Goal: Communication & Community: Connect with others

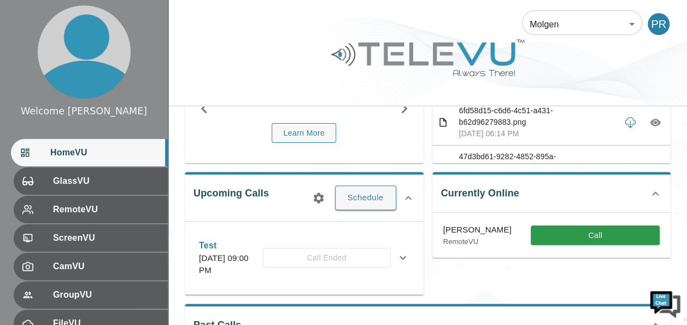
scroll to position [109, 0]
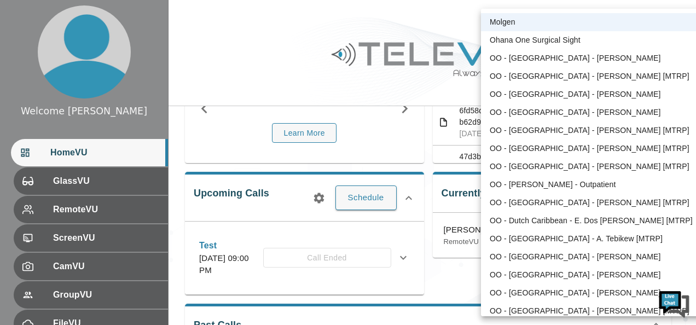
click at [634, 27] on body "Welcome [PERSON_NAME] HomeVU GlassVU RemoteVU ScreenVU CamVU GroupVU FileVU Rep…" at bounding box center [348, 169] width 696 height 557
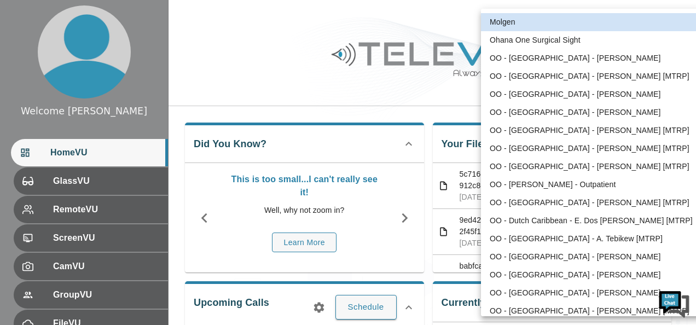
click at [632, 27] on body "Welcome Peter HomeVU GlassVU RemoteVU ScreenVU CamVU GroupVU FileVU ReportVU Ch…" at bounding box center [348, 282] width 696 height 564
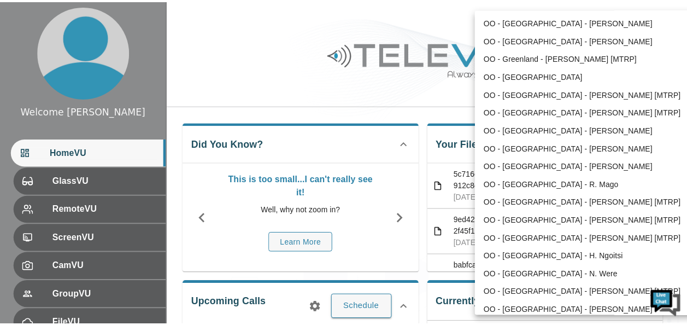
scroll to position [338, 0]
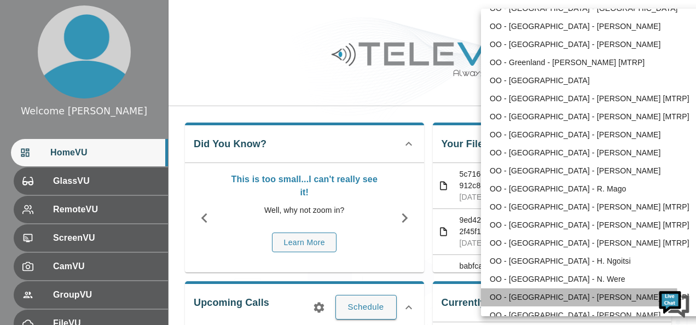
click at [565, 296] on li "OO - [GEOGRAPHIC_DATA] - [PERSON_NAME] [MTRP]" at bounding box center [594, 297] width 227 height 18
type input "168"
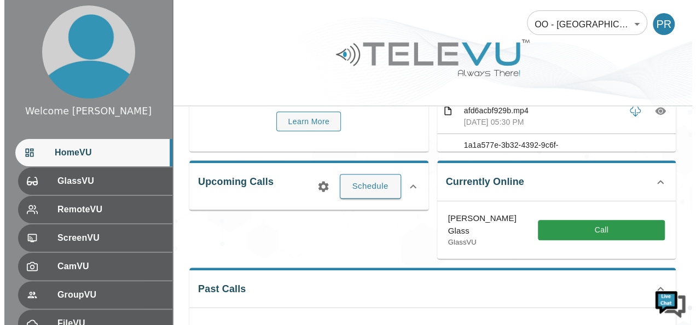
scroll to position [131, 0]
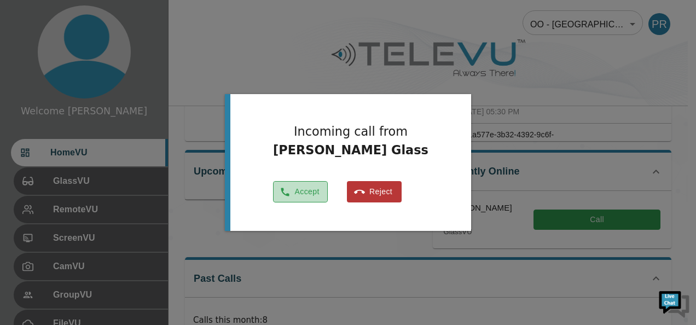
click at [326, 191] on button "Accept" at bounding box center [300, 191] width 55 height 21
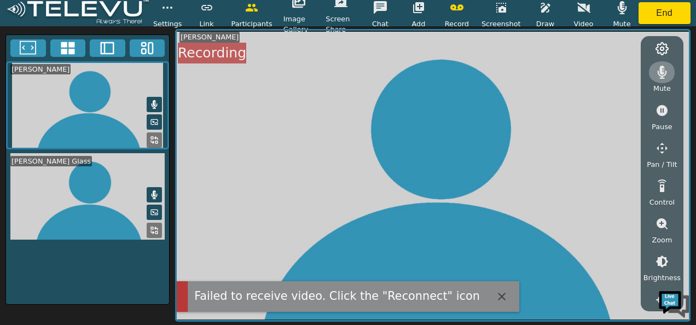
click at [662, 72] on icon "button" at bounding box center [661, 72] width 13 height 13
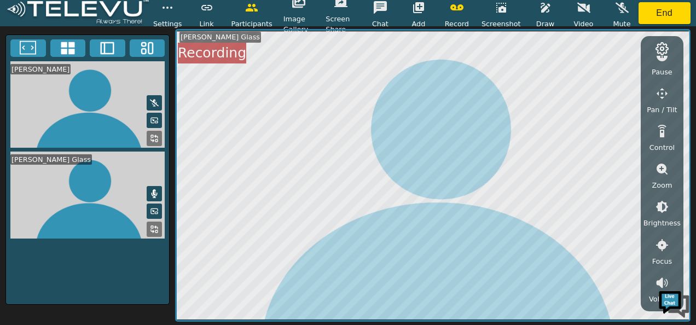
scroll to position [58, 0]
click at [661, 203] on icon "button" at bounding box center [662, 203] width 13 height 13
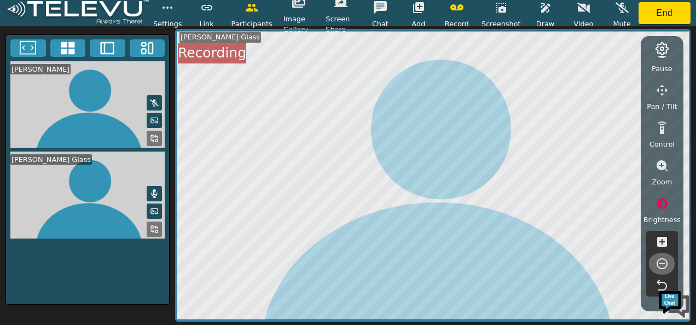
click at [662, 261] on icon "button" at bounding box center [661, 263] width 13 height 13
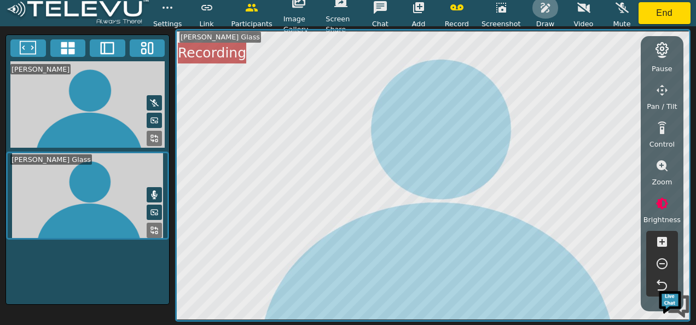
click at [539, 11] on icon "button" at bounding box center [545, 7] width 13 height 13
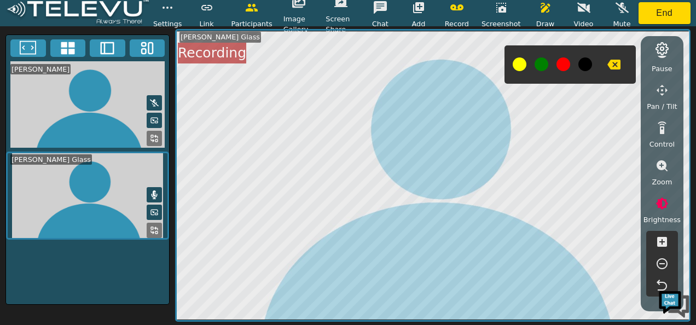
click at [553, 66] on div at bounding box center [569, 64] width 131 height 38
click at [663, 163] on icon "button" at bounding box center [661, 165] width 11 height 11
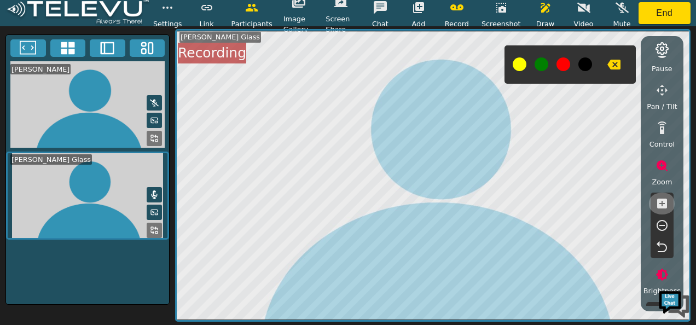
click at [662, 204] on icon "button" at bounding box center [661, 203] width 13 height 13
click at [660, 224] on icon "button" at bounding box center [661, 225] width 11 height 11
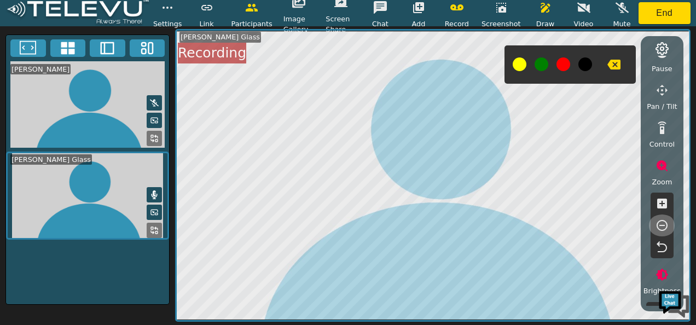
click at [660, 224] on icon "button" at bounding box center [661, 225] width 11 height 11
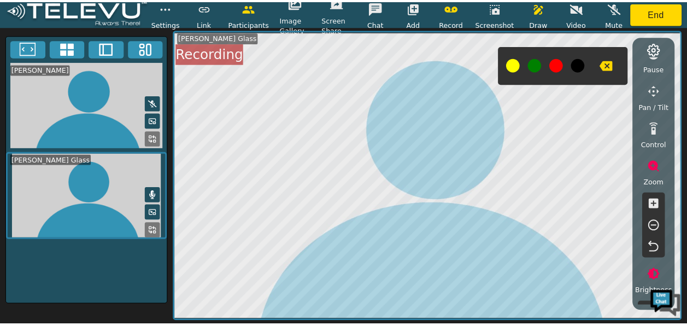
scroll to position [3, 0]
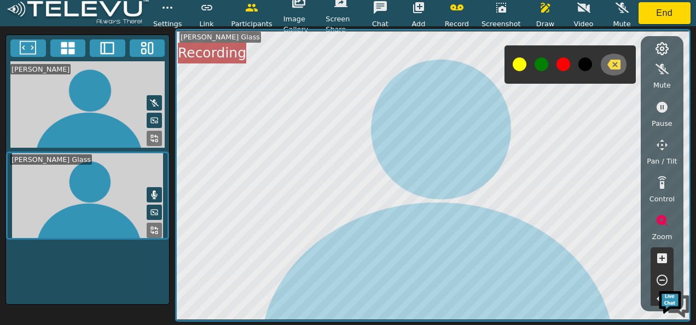
click at [618, 65] on button "button" at bounding box center [613, 65] width 27 height 22
click at [564, 67] on button at bounding box center [563, 64] width 14 height 14
click at [607, 62] on icon "button" at bounding box center [613, 64] width 13 height 13
click at [671, 13] on button "End" at bounding box center [664, 13] width 52 height 22
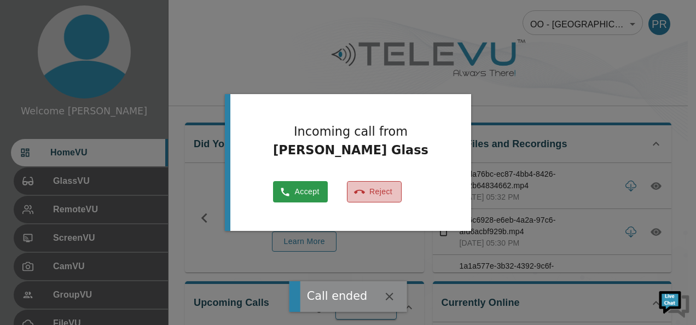
click at [387, 196] on button "Reject" at bounding box center [374, 191] width 55 height 21
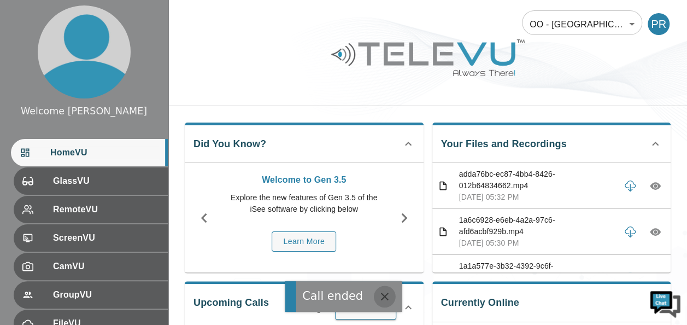
click at [384, 298] on icon "button" at bounding box center [384, 296] width 13 height 13
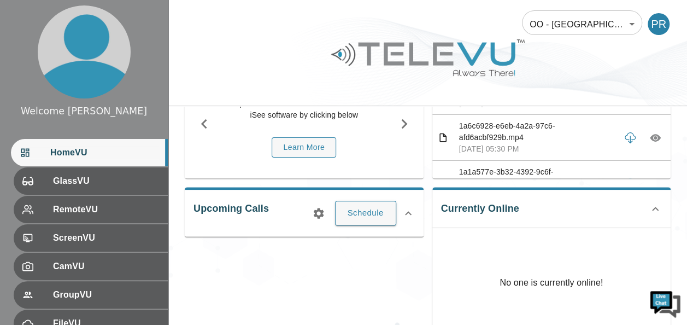
scroll to position [109, 0]
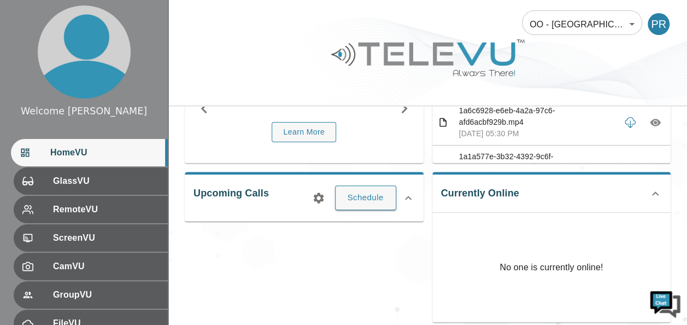
click at [655, 189] on icon at bounding box center [655, 193] width 13 height 13
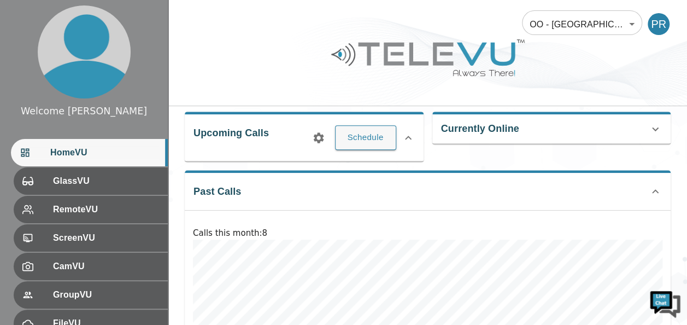
scroll to position [175, 0]
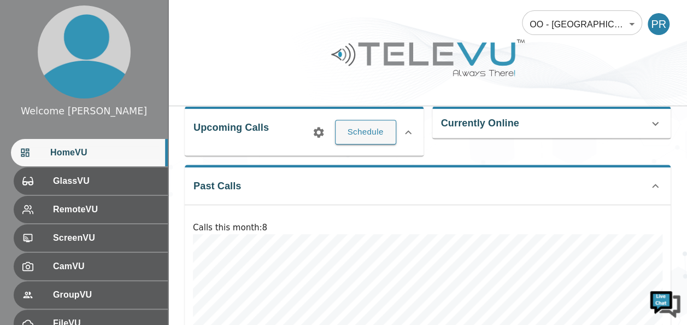
click at [656, 121] on icon at bounding box center [655, 123] width 13 height 13
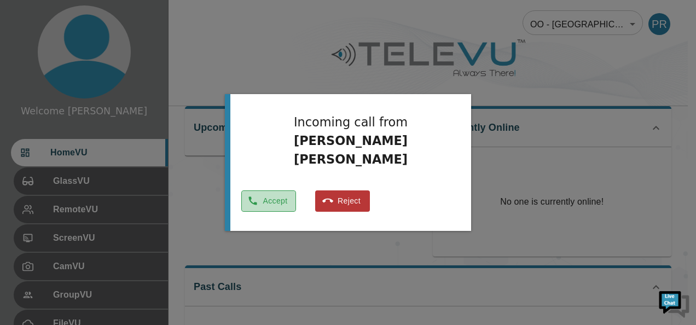
click at [296, 190] on button "Accept" at bounding box center [268, 200] width 55 height 21
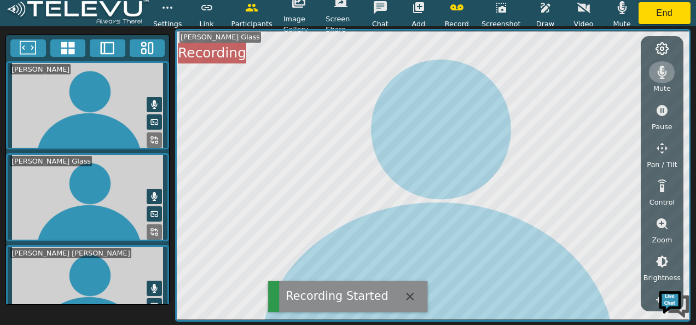
click at [662, 74] on icon "button" at bounding box center [661, 72] width 9 height 13
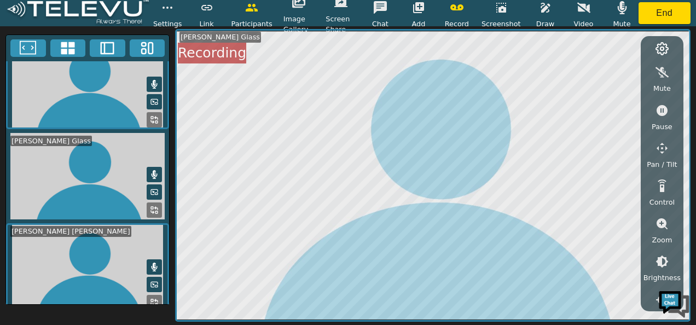
scroll to position [22, 0]
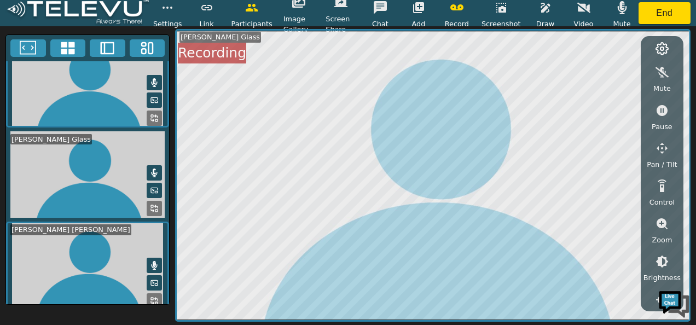
click at [677, 93] on div "Mute Pause Pan / Tilt Control Zoom Brightness Focus Volume Resolution Flashligh…" at bounding box center [661, 180] width 37 height 249
click at [503, 13] on icon "button" at bounding box center [500, 7] width 13 height 13
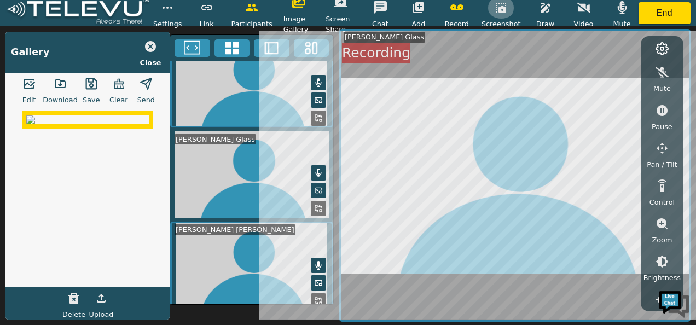
click at [506, 17] on button "button" at bounding box center [500, 8] width 27 height 22
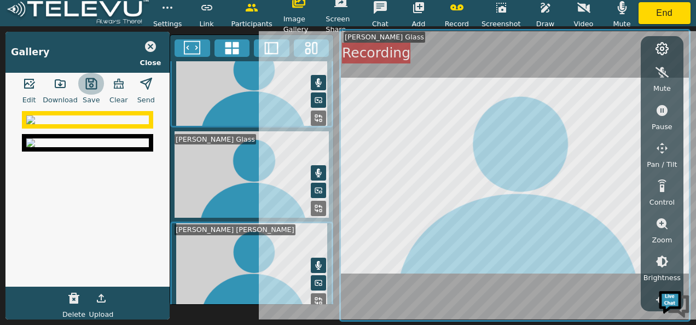
click at [92, 87] on icon "button" at bounding box center [91, 83] width 13 height 13
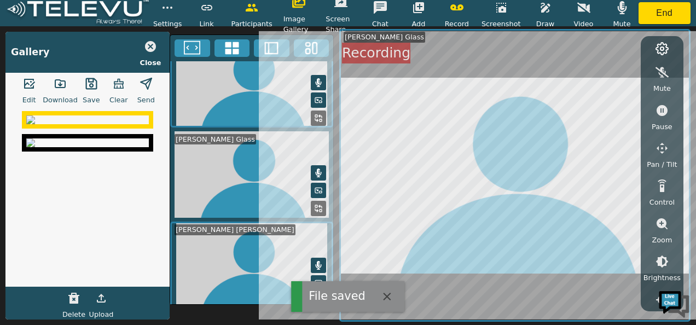
click at [91, 147] on img at bounding box center [87, 142] width 122 height 9
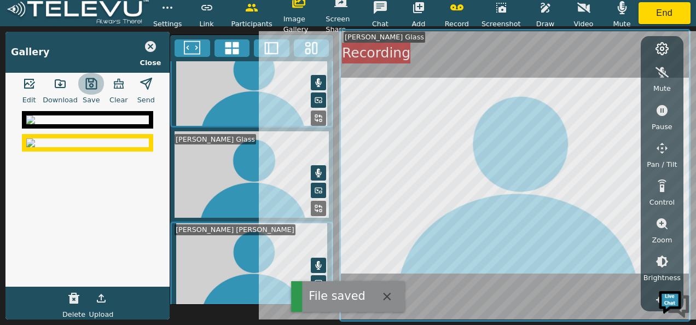
click at [89, 78] on icon "button" at bounding box center [90, 83] width 11 height 11
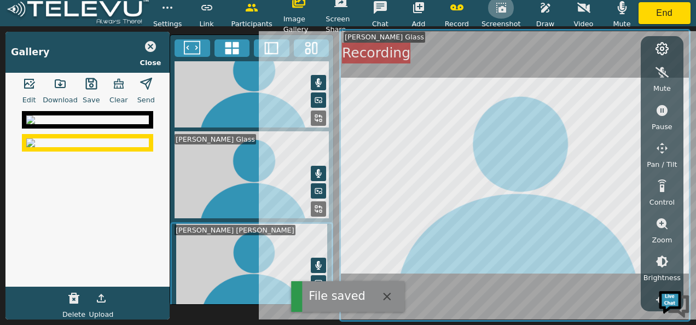
click at [509, 11] on button "button" at bounding box center [500, 8] width 27 height 22
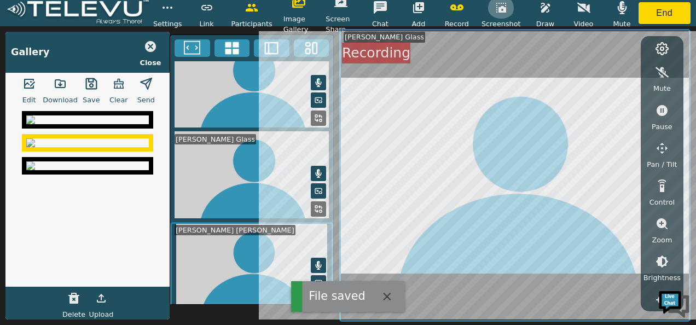
click at [509, 11] on button "button" at bounding box center [500, 8] width 27 height 22
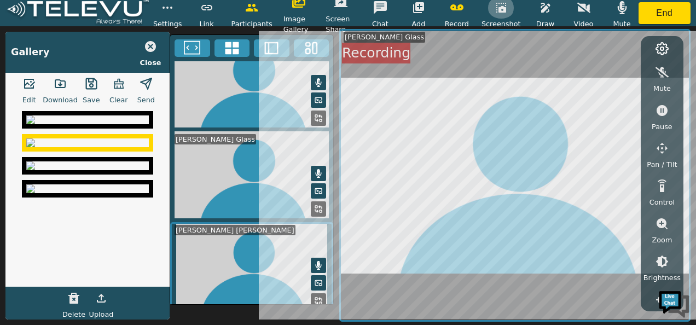
click at [509, 11] on button "button" at bounding box center [500, 8] width 27 height 22
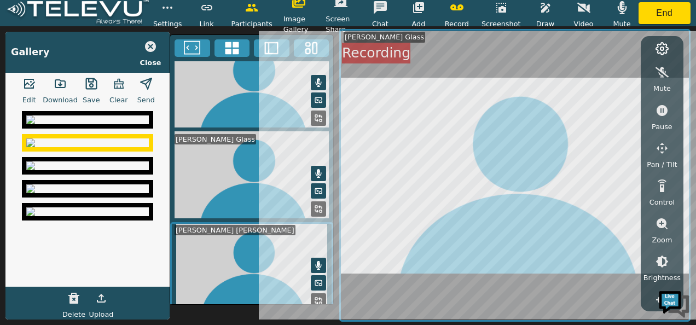
scroll to position [22, 0]
drag, startPoint x: 209, startPoint y: 43, endPoint x: 84, endPoint y: 174, distance: 181.0
click at [84, 174] on div "Gallery Close Edit Download Save Clear Send Delete Upload Peter Ronoh Dr. Peter…" at bounding box center [348, 175] width 696 height 299
click at [86, 93] on button "button" at bounding box center [91, 84] width 27 height 22
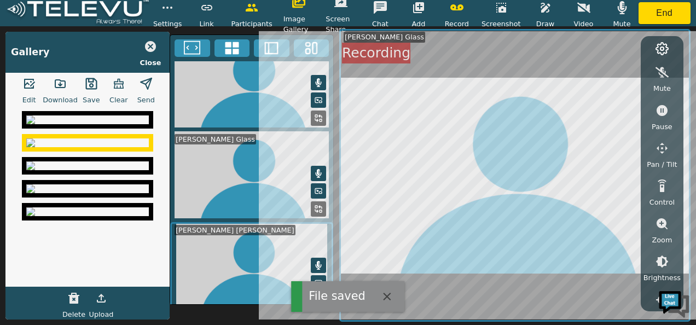
click at [80, 124] on img at bounding box center [87, 119] width 122 height 9
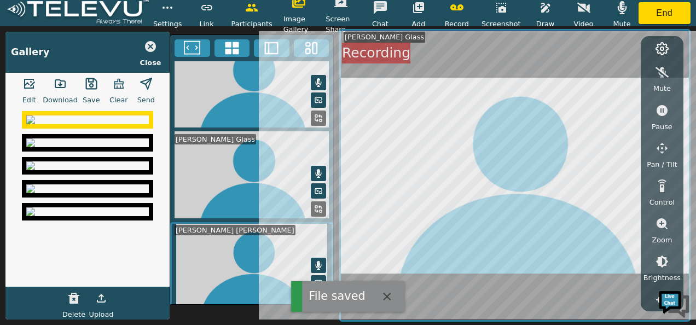
scroll to position [22, 0]
click at [91, 92] on button "button" at bounding box center [91, 84] width 27 height 22
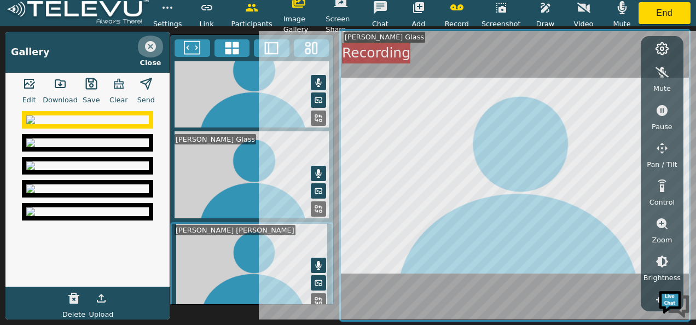
click at [152, 44] on icon "button" at bounding box center [150, 46] width 11 height 11
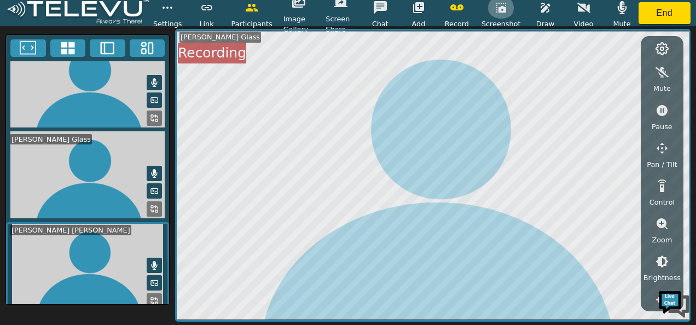
click at [498, 12] on icon "button" at bounding box center [500, 7] width 13 height 13
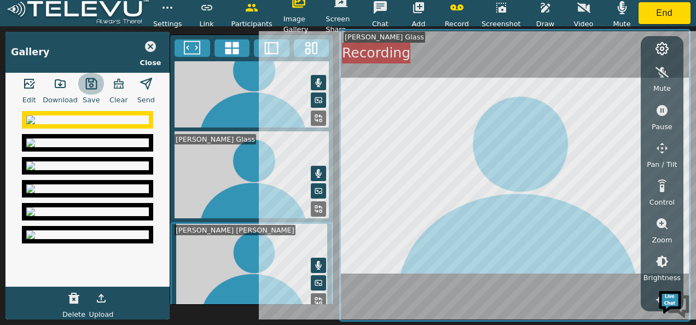
click at [86, 85] on icon "button" at bounding box center [91, 83] width 13 height 13
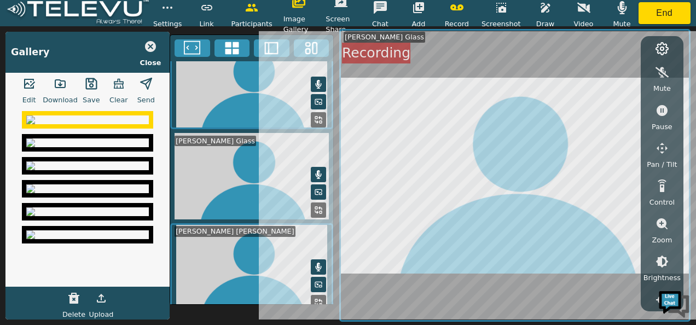
scroll to position [22, 0]
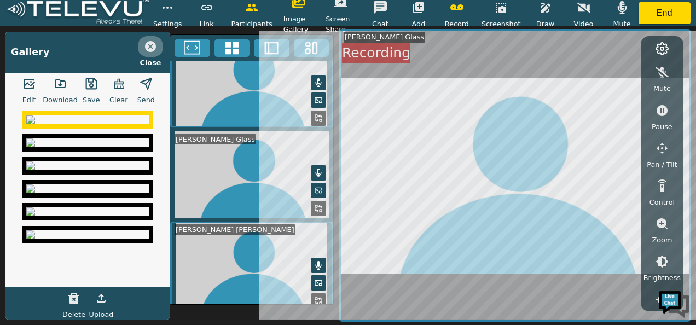
click at [150, 46] on icon "button" at bounding box center [150, 46] width 13 height 13
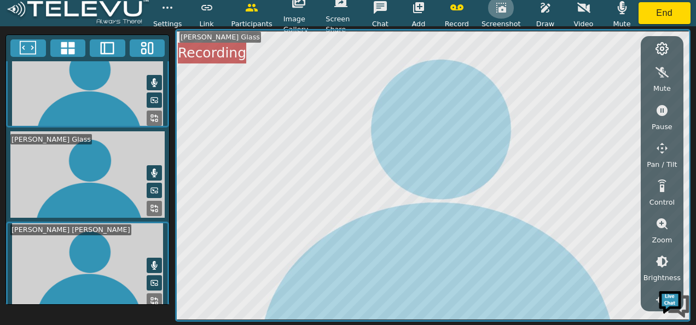
click at [507, 13] on icon "button" at bounding box center [500, 7] width 13 height 13
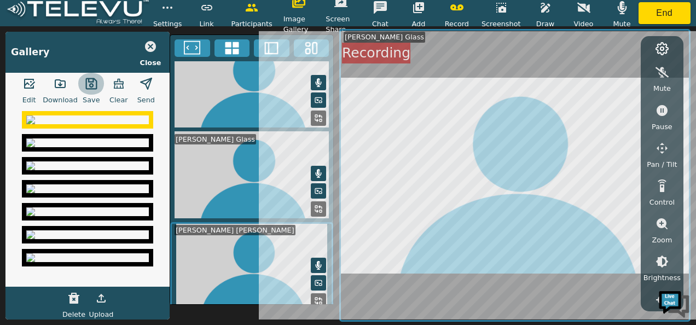
click at [90, 91] on button "button" at bounding box center [91, 84] width 27 height 22
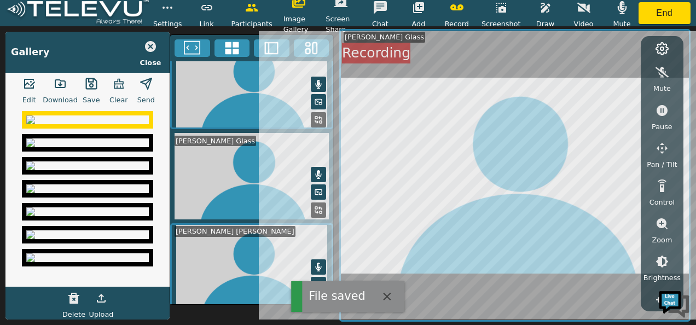
scroll to position [22, 0]
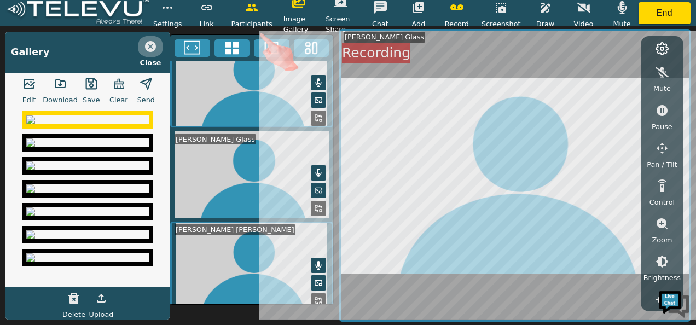
click at [151, 44] on icon "button" at bounding box center [150, 46] width 11 height 11
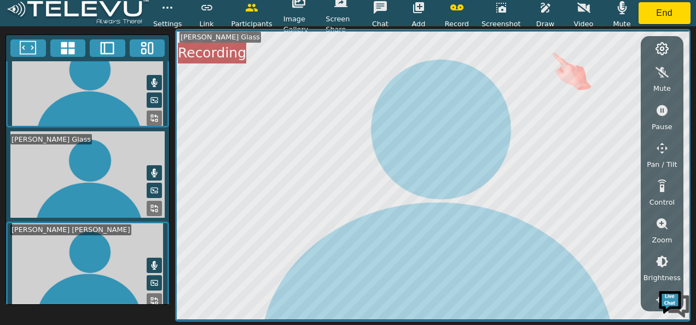
scroll to position [20, 0]
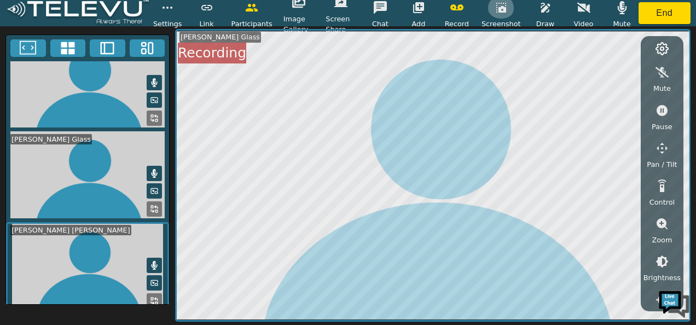
click at [503, 13] on icon "button" at bounding box center [500, 7] width 13 height 13
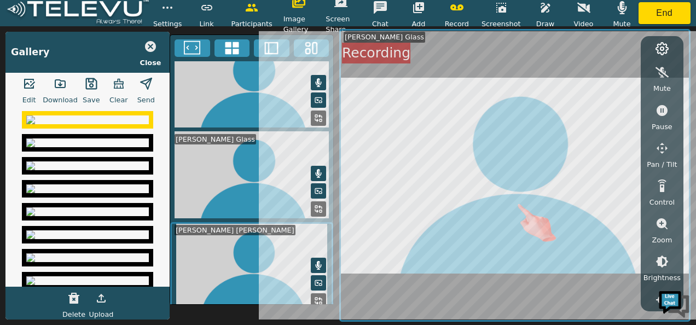
click at [507, 11] on icon "button" at bounding box center [500, 7] width 13 height 13
click at [97, 147] on img at bounding box center [87, 142] width 122 height 9
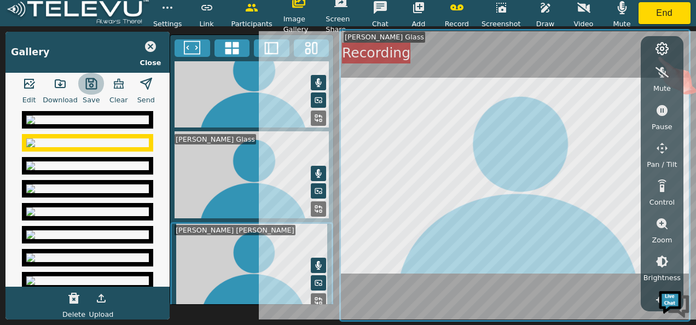
click at [89, 83] on icon "button" at bounding box center [90, 83] width 11 height 11
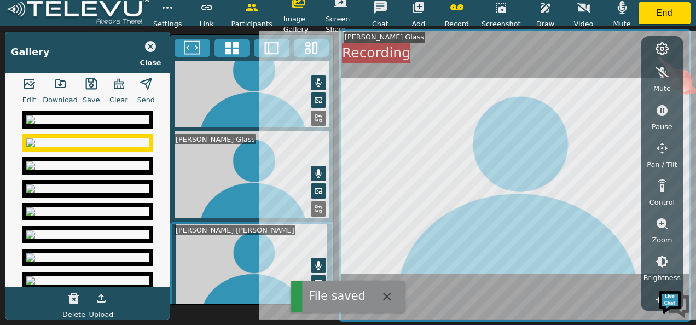
click at [124, 124] on img at bounding box center [87, 119] width 122 height 9
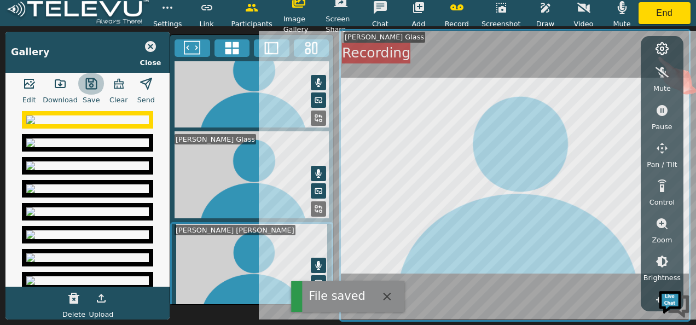
click at [95, 87] on icon "button" at bounding box center [90, 83] width 11 height 11
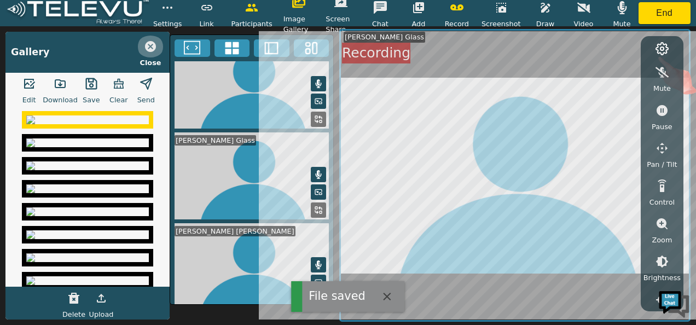
click at [152, 44] on icon "button" at bounding box center [150, 46] width 11 height 11
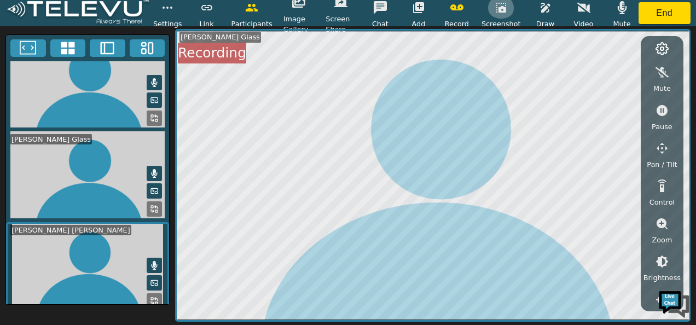
click at [500, 11] on icon "button" at bounding box center [501, 8] width 10 height 10
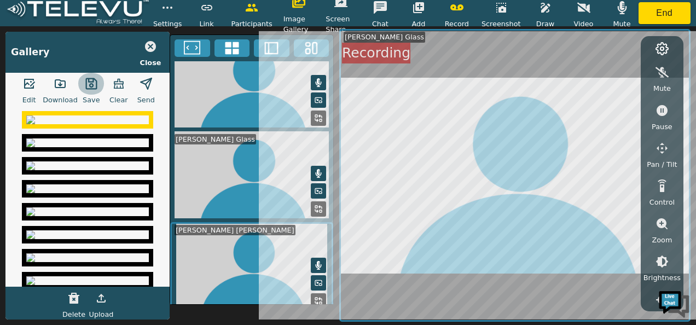
click at [82, 84] on button "button" at bounding box center [91, 84] width 27 height 22
click at [85, 85] on icon "button" at bounding box center [91, 83] width 13 height 13
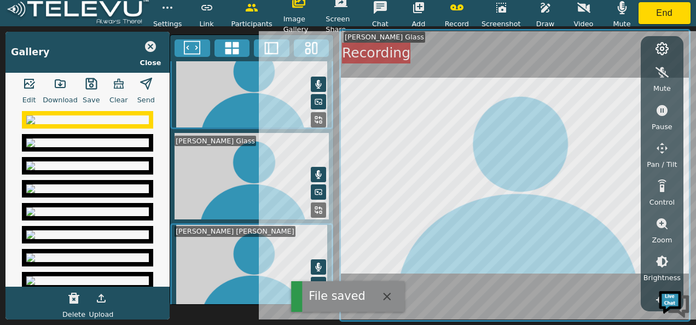
scroll to position [22, 0]
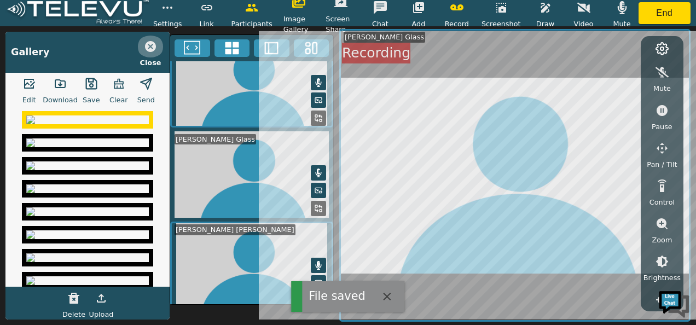
click at [150, 43] on icon "button" at bounding box center [150, 46] width 11 height 11
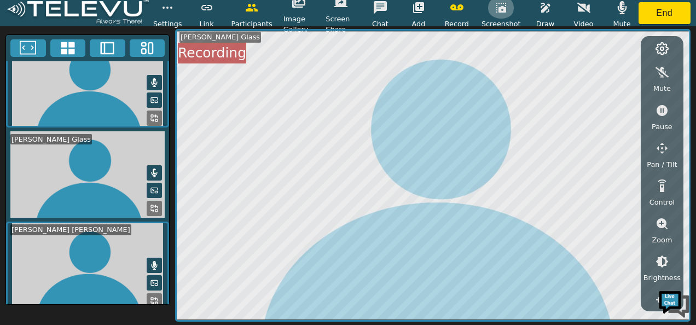
click at [498, 11] on icon "button" at bounding box center [500, 7] width 13 height 13
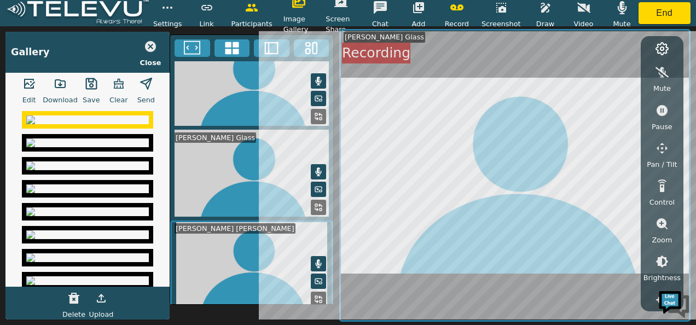
scroll to position [20, 0]
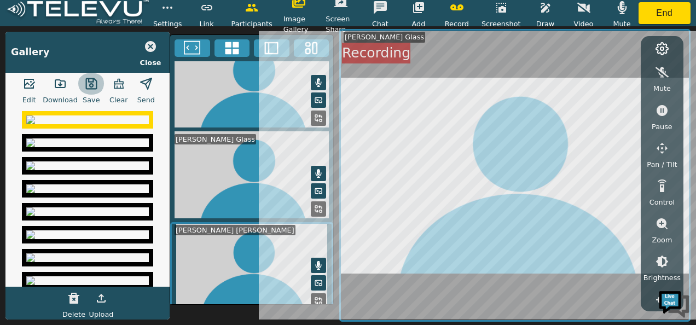
click at [85, 84] on icon "button" at bounding box center [90, 83] width 11 height 11
click at [152, 48] on icon "button" at bounding box center [150, 46] width 13 height 13
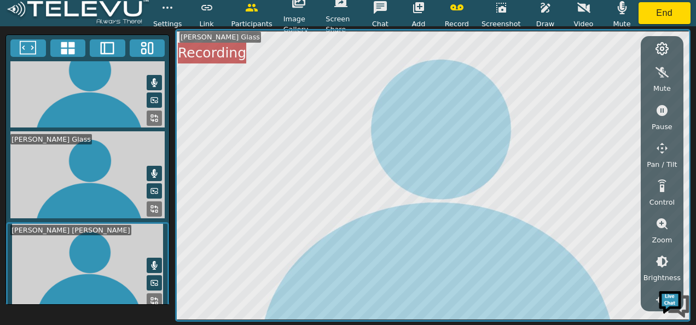
scroll to position [22, 0]
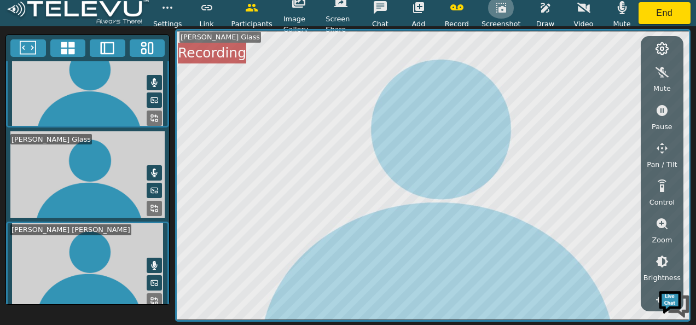
click at [501, 17] on button "button" at bounding box center [500, 8] width 27 height 22
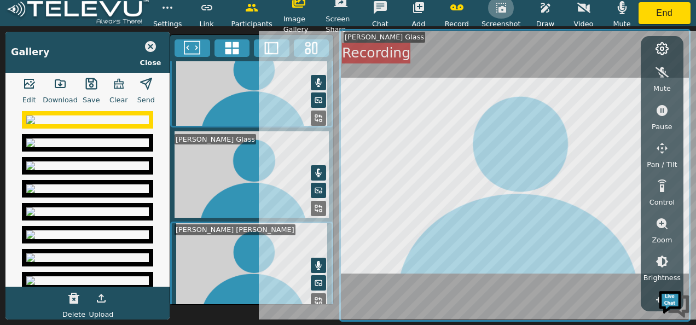
click at [503, 16] on button "button" at bounding box center [500, 8] width 27 height 22
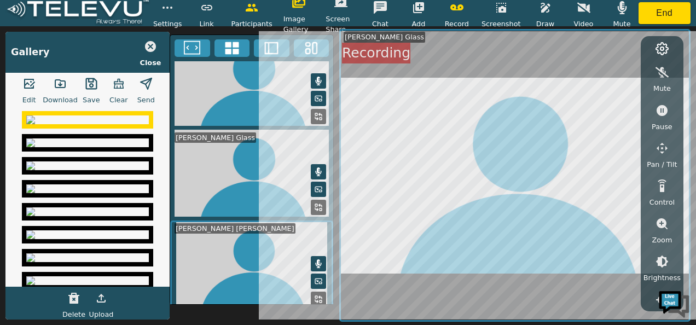
scroll to position [20, 0]
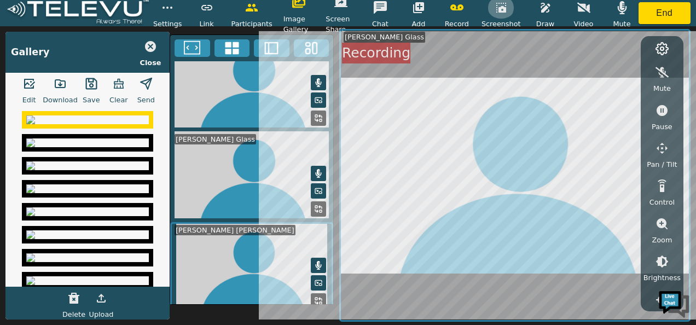
click at [503, 16] on button "button" at bounding box center [500, 8] width 27 height 22
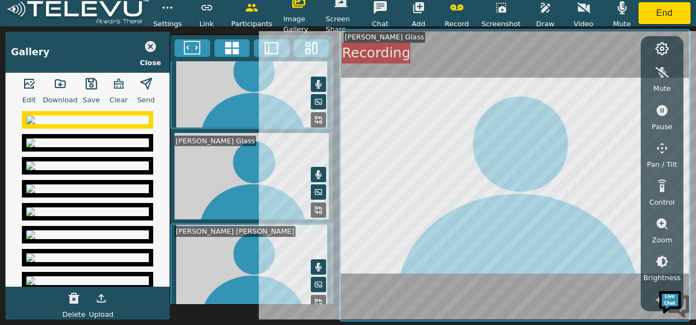
scroll to position [22, 0]
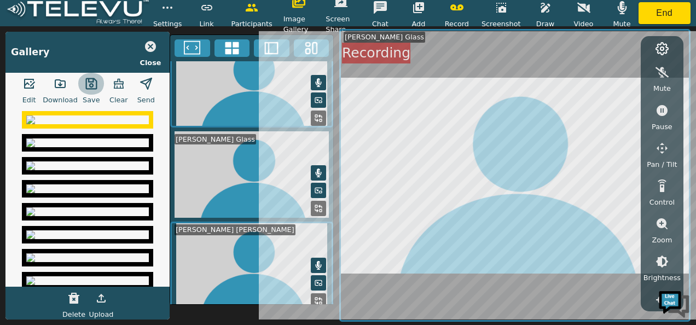
click at [90, 81] on icon "button" at bounding box center [90, 83] width 11 height 11
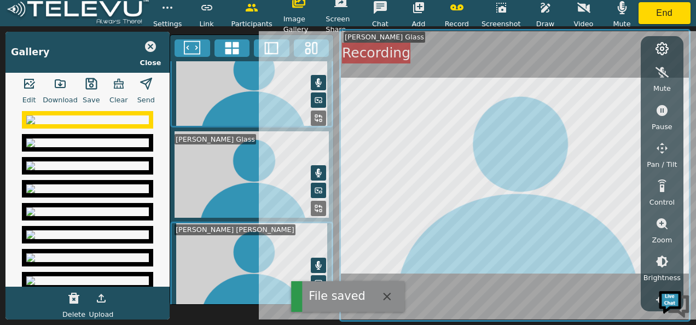
click at [104, 147] on img at bounding box center [87, 142] width 122 height 9
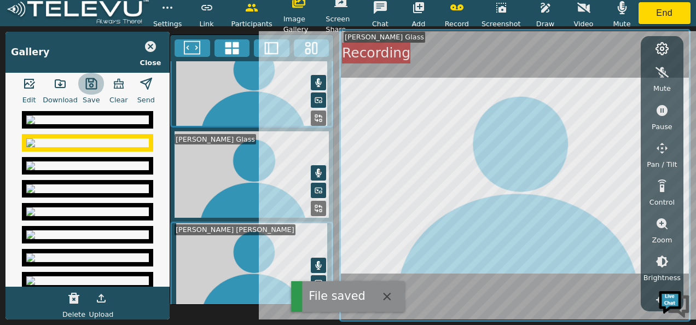
click at [90, 86] on icon "button" at bounding box center [90, 83] width 11 height 11
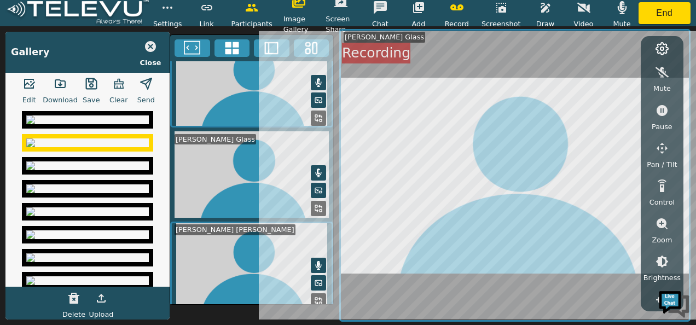
scroll to position [151, 0]
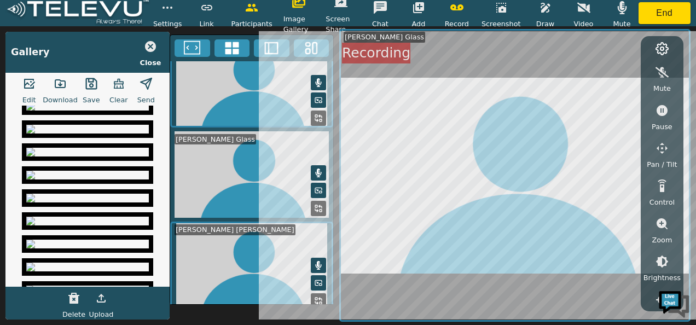
click at [98, 19] on img at bounding box center [87, 14] width 122 height 9
click at [89, 85] on icon "button" at bounding box center [91, 83] width 13 height 13
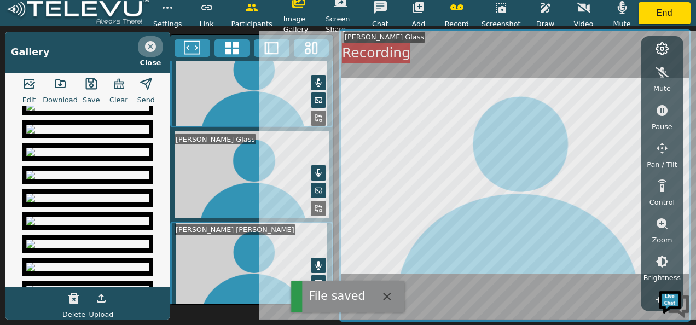
click at [150, 48] on icon "button" at bounding box center [150, 46] width 11 height 11
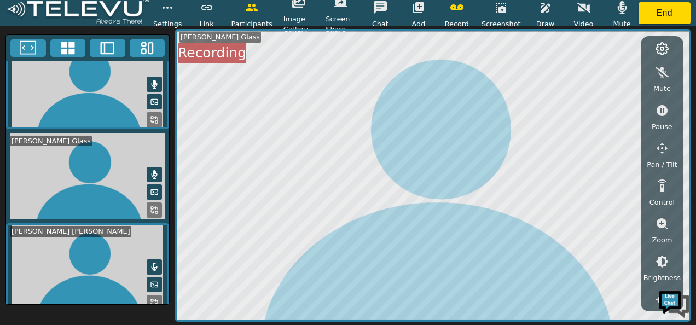
scroll to position [22, 0]
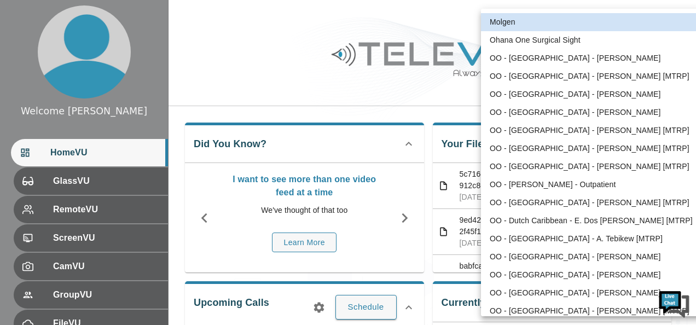
click at [629, 25] on body "Welcome Peter HomeVU GlassVU RemoteVU ScreenVU CamVU GroupVU FileVU ReportVU Ch…" at bounding box center [348, 283] width 696 height 566
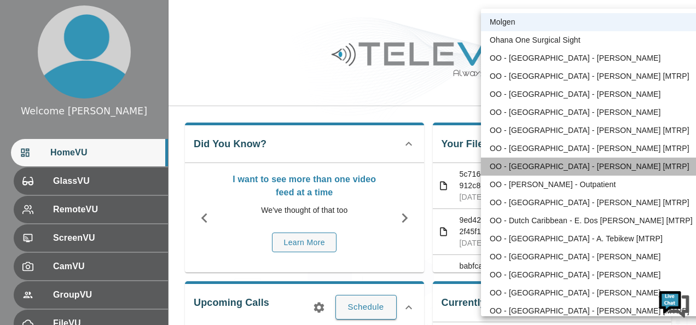
drag, startPoint x: 607, startPoint y: 166, endPoint x: 649, endPoint y: 181, distance: 44.3
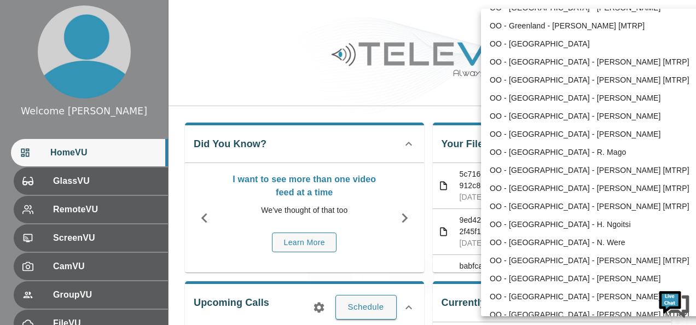
scroll to position [371, 0]
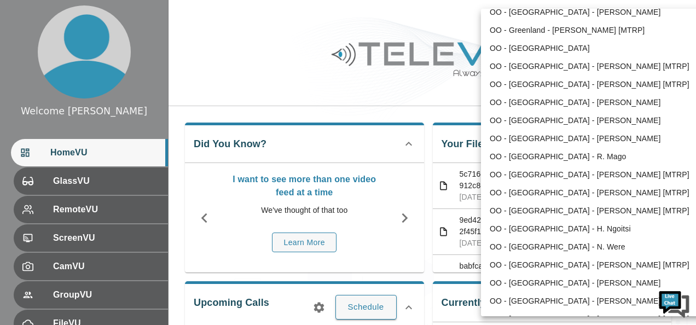
click at [572, 264] on li "OO - [GEOGRAPHIC_DATA] - [PERSON_NAME] [MTRP]" at bounding box center [594, 265] width 227 height 18
type input "168"
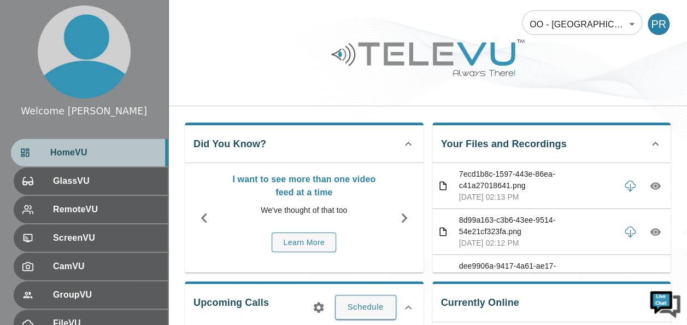
click at [75, 151] on span "HomeVU" at bounding box center [104, 152] width 109 height 13
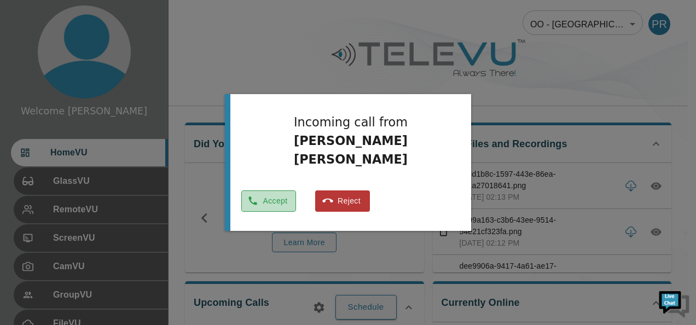
click at [296, 194] on button "Accept" at bounding box center [268, 200] width 55 height 21
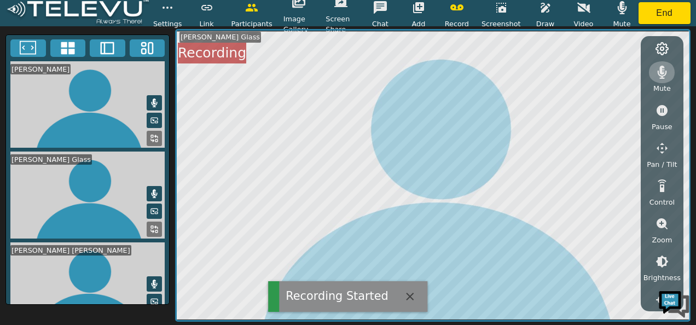
click at [661, 68] on icon "button" at bounding box center [661, 72] width 9 height 13
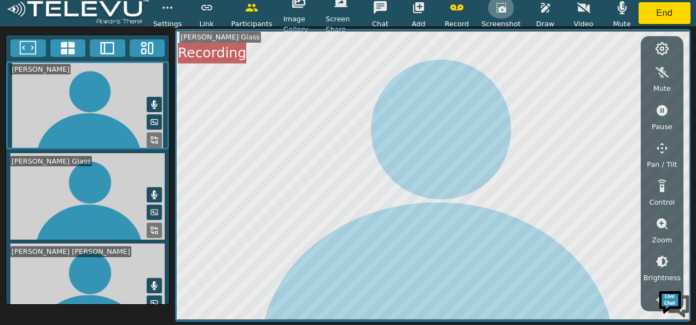
click at [502, 13] on icon "button" at bounding box center [500, 7] width 13 height 13
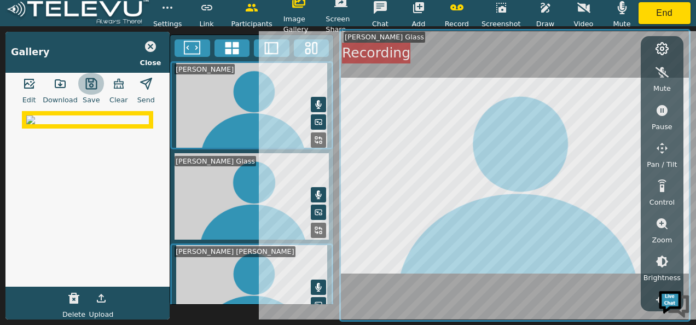
click at [91, 91] on button "button" at bounding box center [91, 84] width 27 height 22
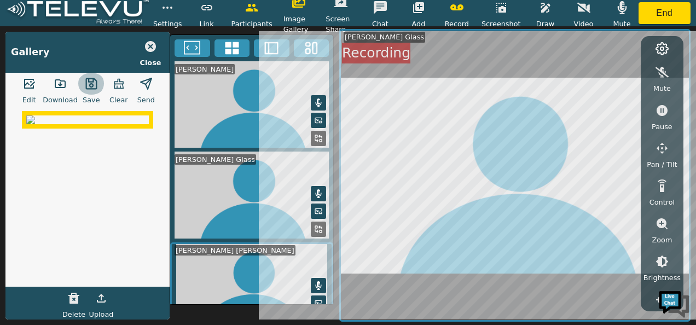
click at [91, 91] on button "button" at bounding box center [91, 84] width 27 height 22
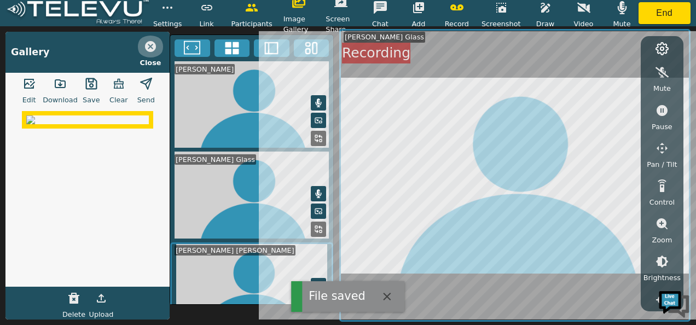
click at [159, 51] on button "button" at bounding box center [150, 47] width 27 height 22
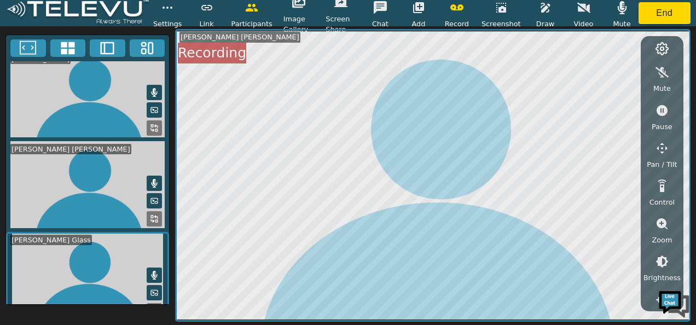
scroll to position [21, 0]
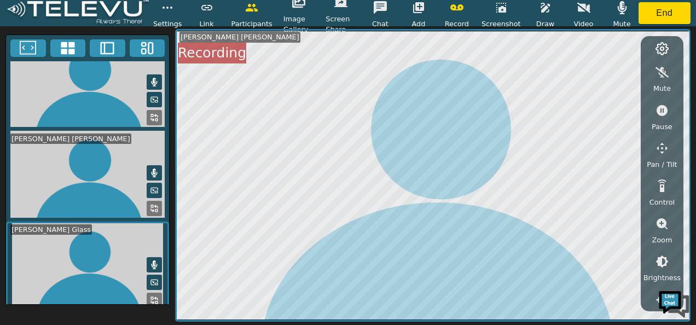
click at [155, 297] on icon at bounding box center [156, 298] width 3 height 3
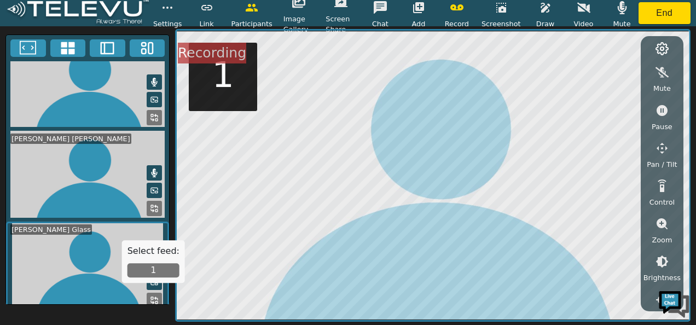
click at [151, 268] on button "1" at bounding box center [153, 270] width 52 height 14
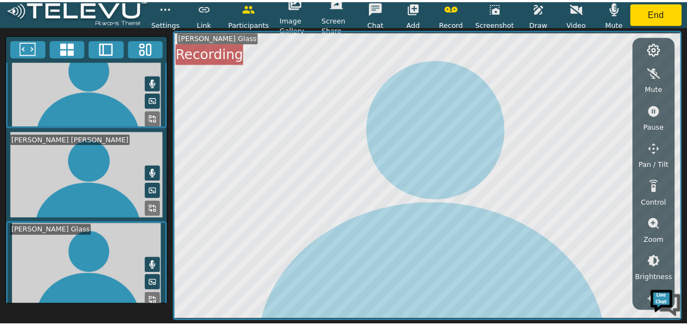
scroll to position [0, 0]
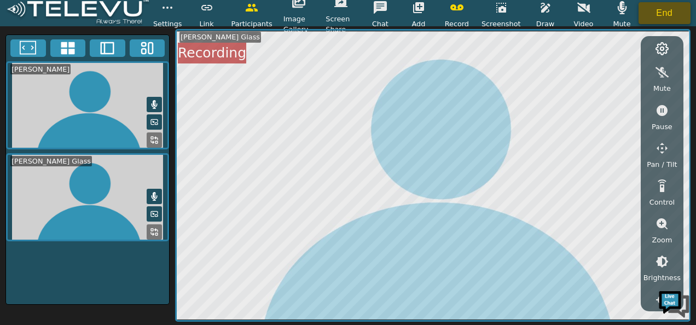
click at [654, 3] on button "End" at bounding box center [664, 13] width 52 height 22
